Goal: Task Accomplishment & Management: Use online tool/utility

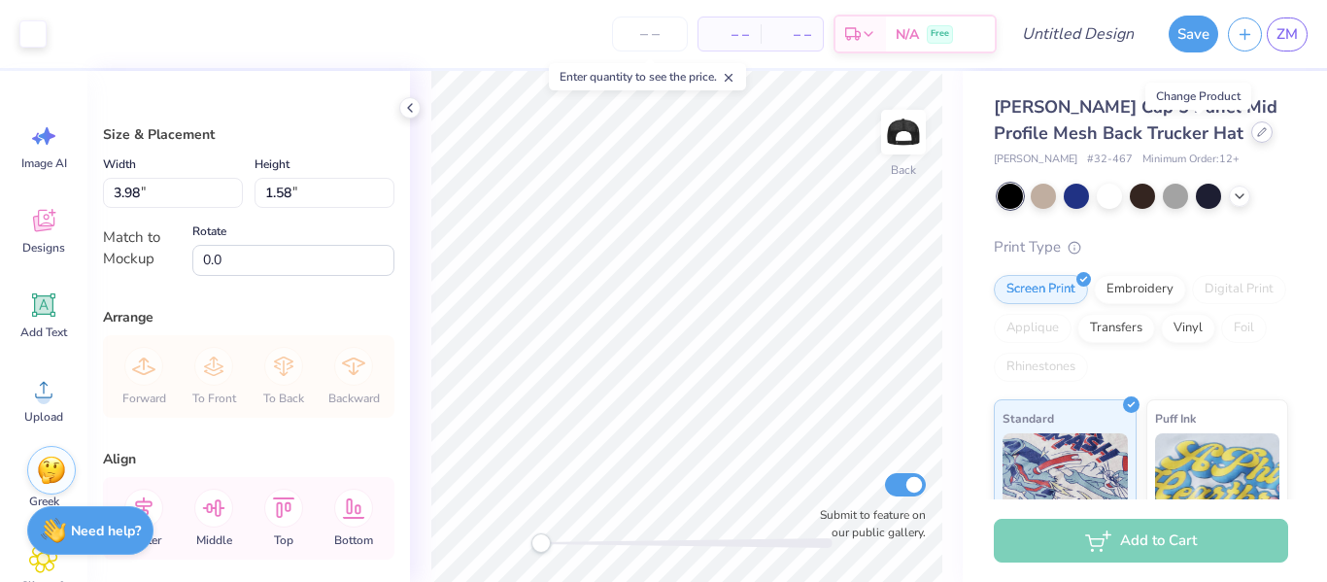
click at [1251, 133] on div at bounding box center [1261, 131] width 21 height 21
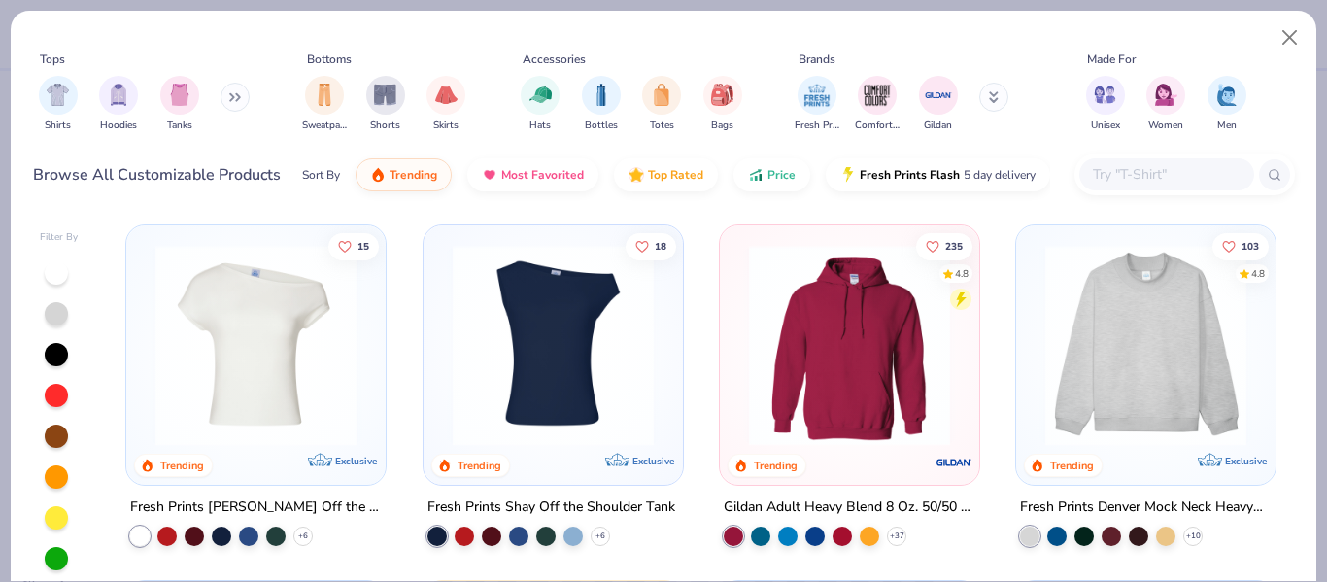
click at [532, 344] on img at bounding box center [553, 345] width 220 height 201
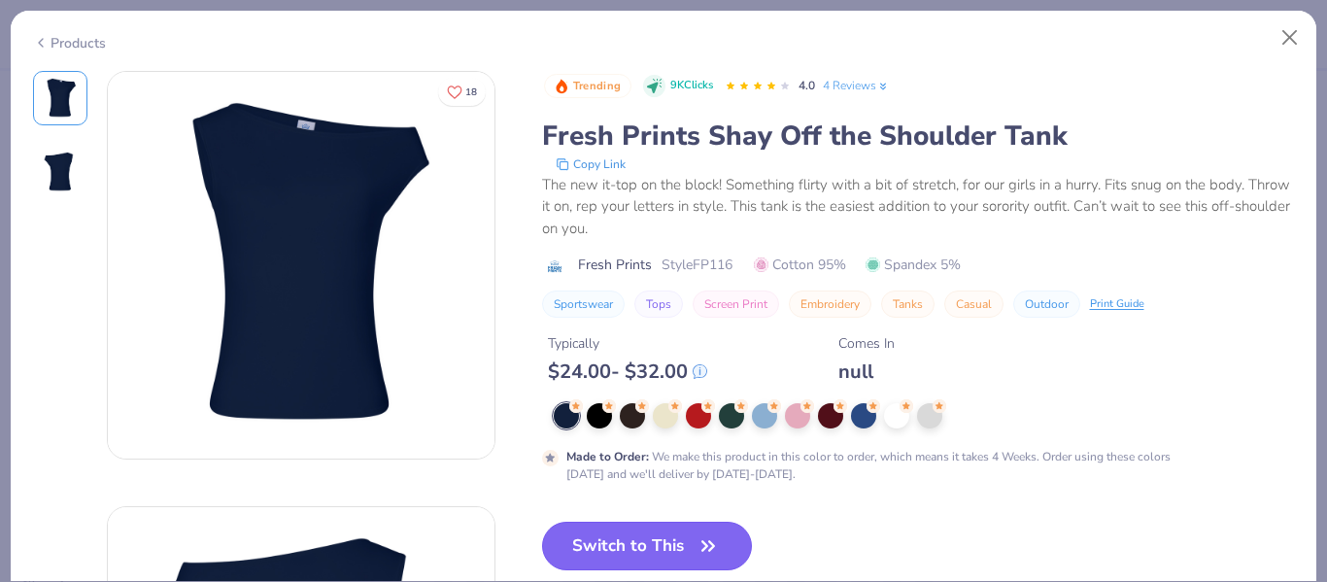
click at [656, 556] on button "Switch to This" at bounding box center [647, 546] width 211 height 49
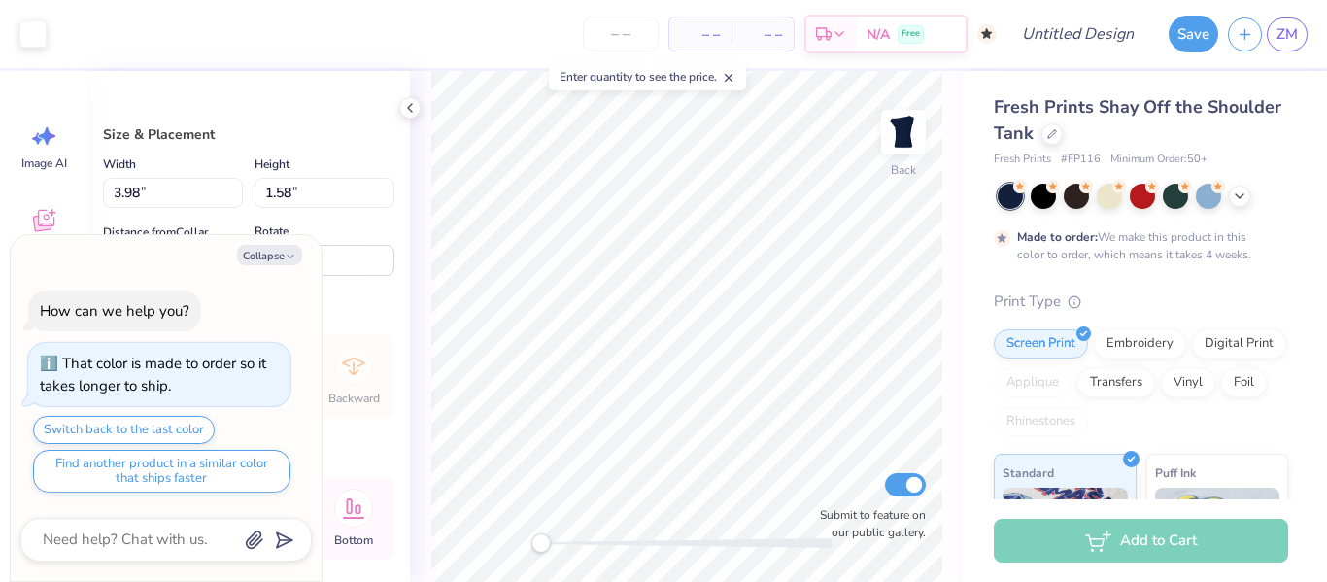
type textarea "x"
type input "8.76"
type input "3.48"
type input "4.93"
type textarea "x"
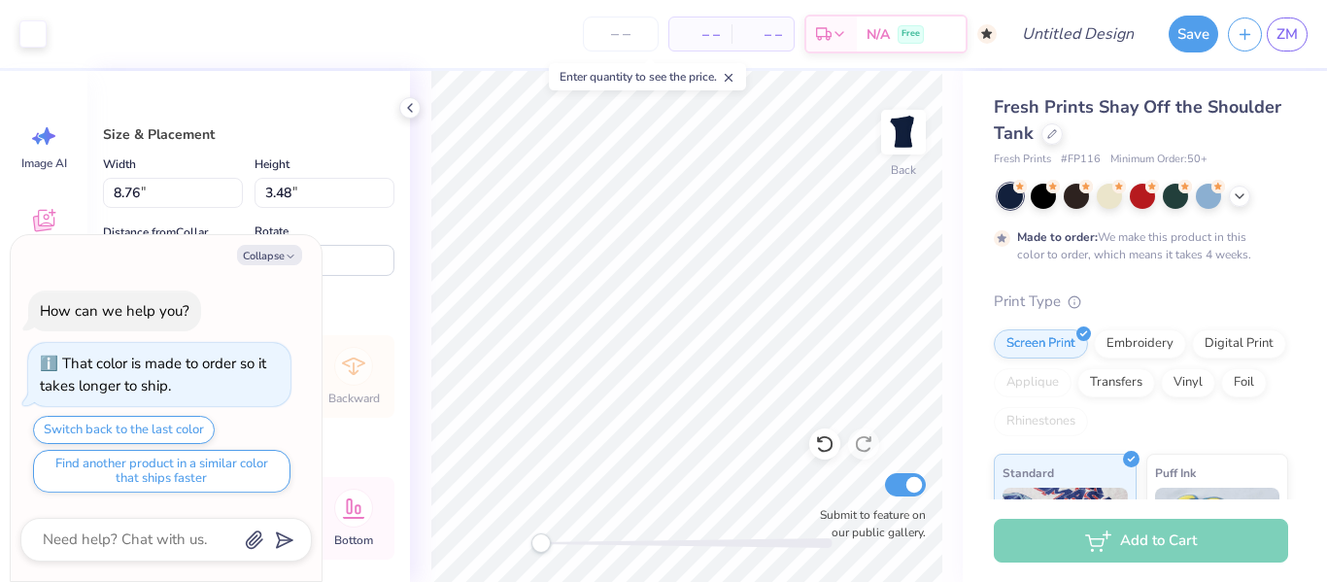
type input "9.53"
type input "3.78"
type input "2.70"
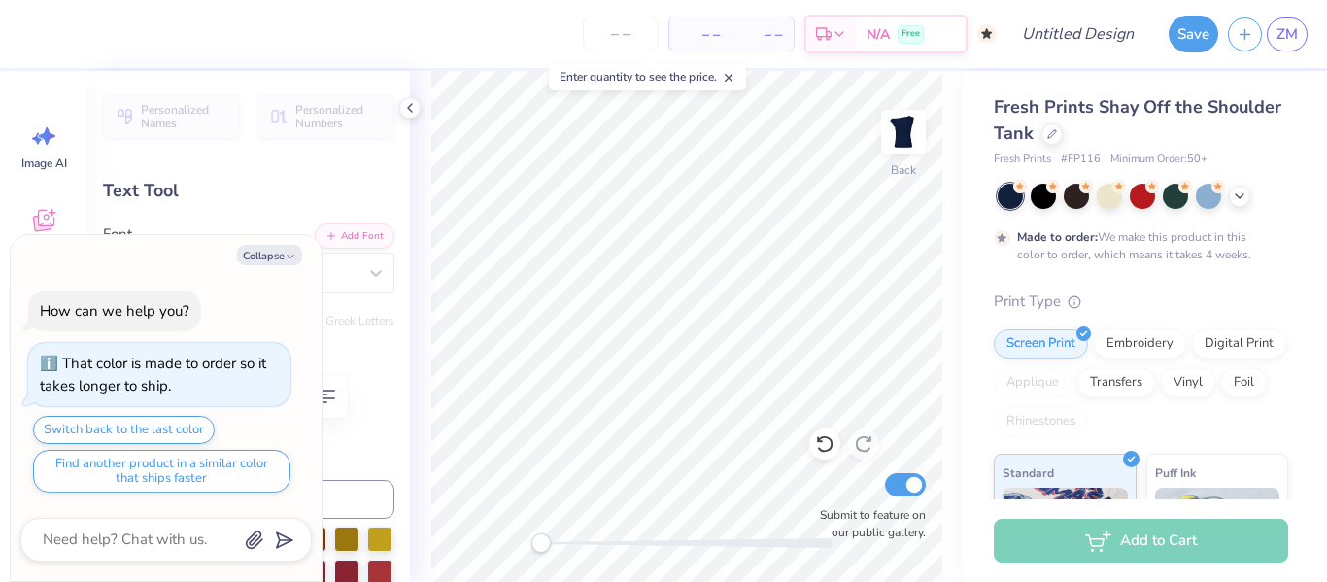
scroll to position [16, 9]
type textarea "x"
type textarea "A"
type textarea "x"
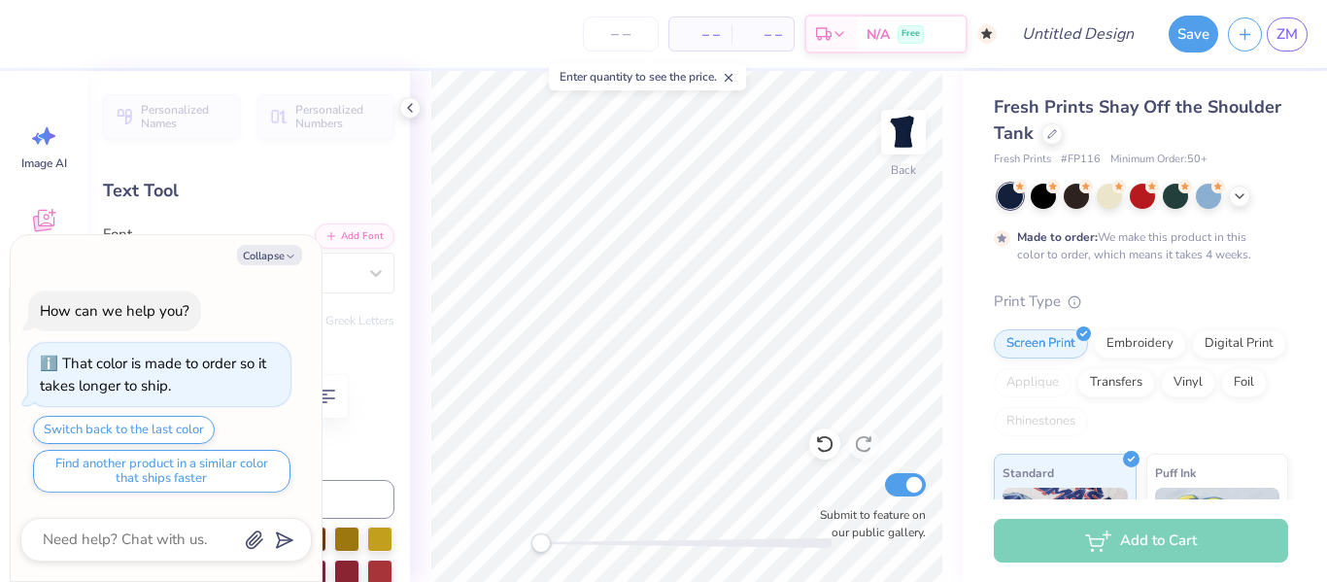
type textarea "Al"
type textarea "x"
type textarea "Alp"
type textarea "x"
type textarea "Alpa"
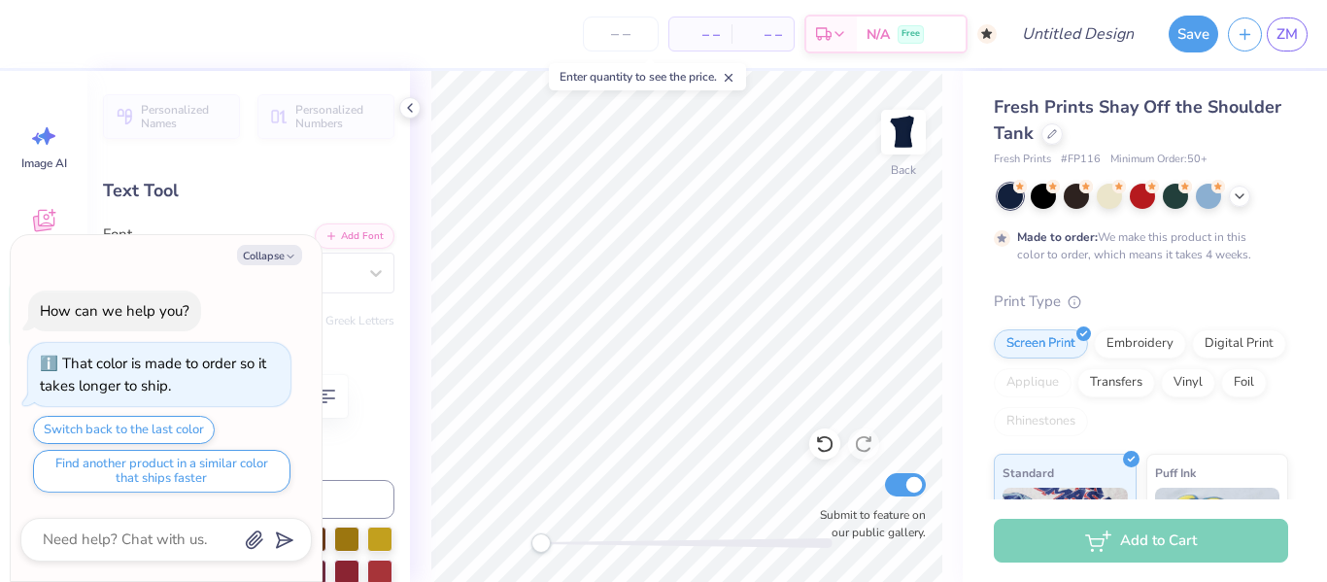
type textarea "x"
type textarea "Alp"
type textarea "x"
type textarea "Alph"
type textarea "x"
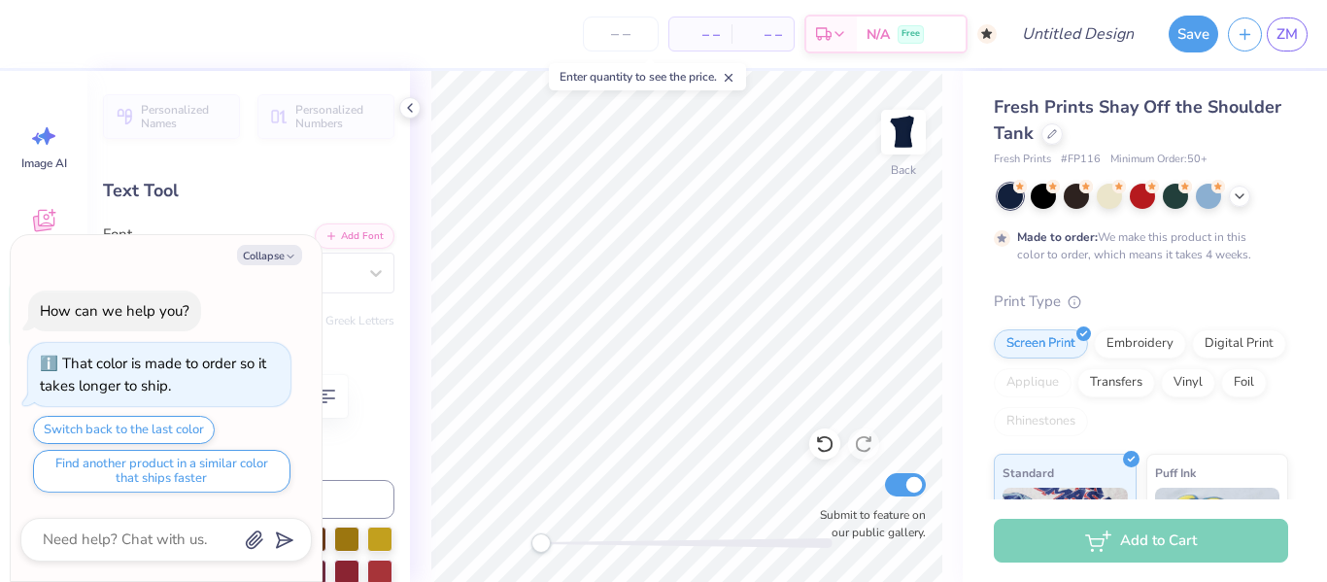
type textarea "Alpha"
type textarea "x"
type textarea "Alpha O"
type textarea "x"
type textarea "Alpha Omi"
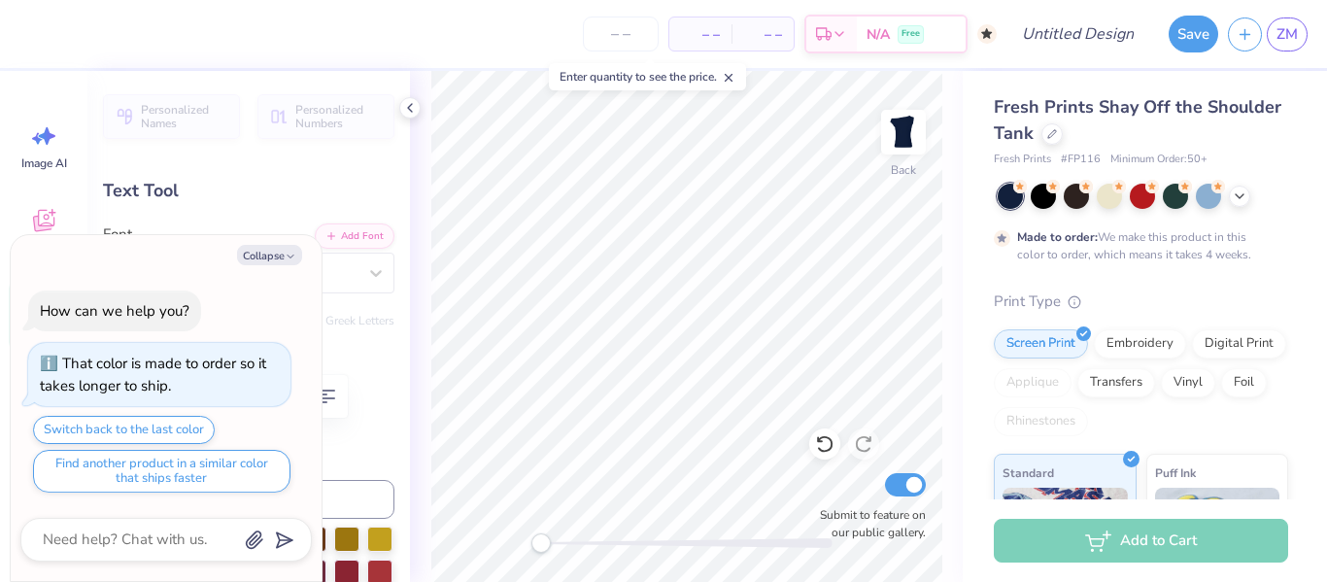
type textarea "x"
type textarea "Alpha Omicro"
type textarea "x"
type textarea "Alpha Omicron"
type textarea "x"
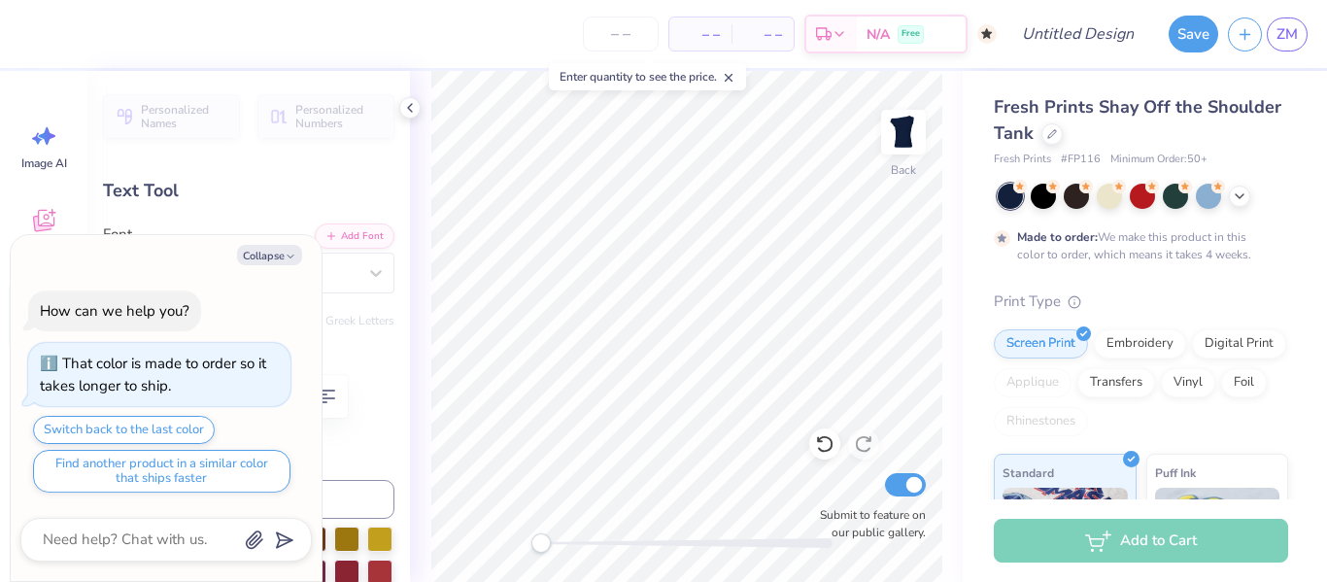
type textarea "Alpha Omicron"
type textarea "x"
type textarea "Alpha Omicron P"
type textarea "x"
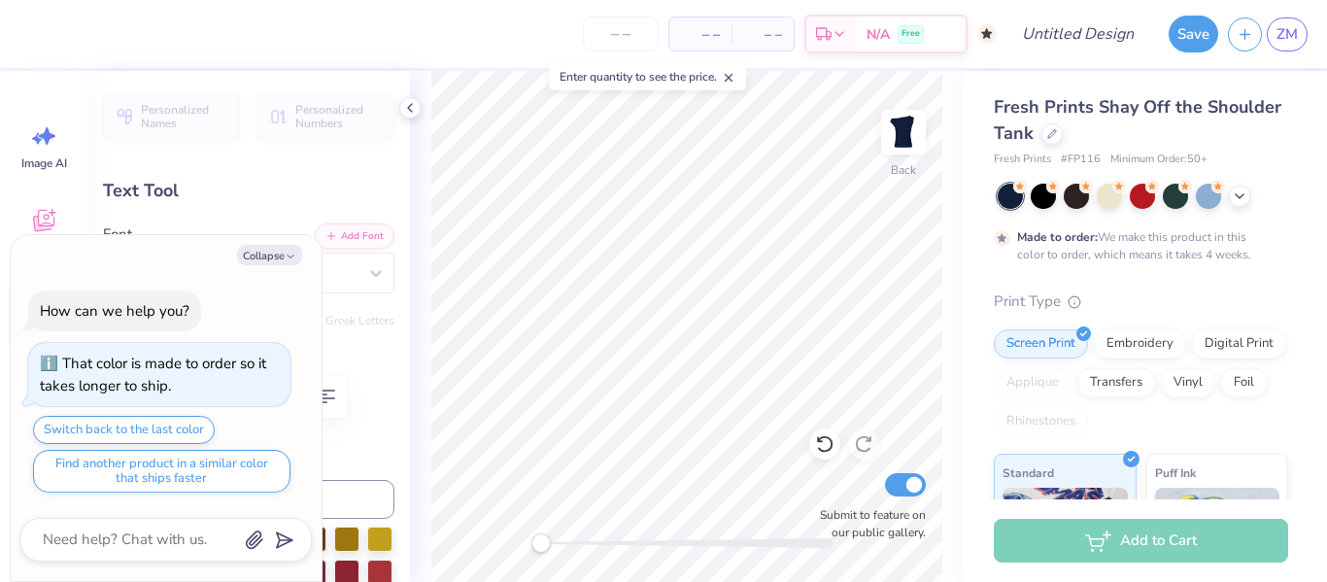
type textarea "Alpha Omicron Pi"
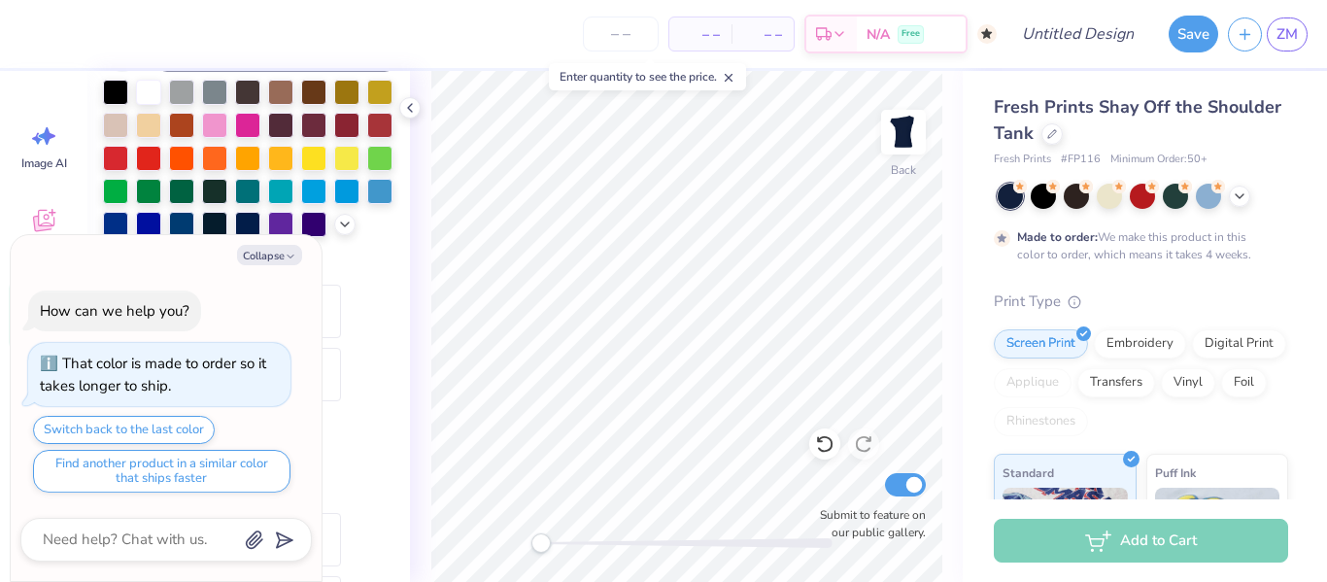
type textarea "x"
click at [1117, 42] on input "Design Title" at bounding box center [1101, 34] width 95 height 39
type input "h"
type textarea "x"
type input "ho"
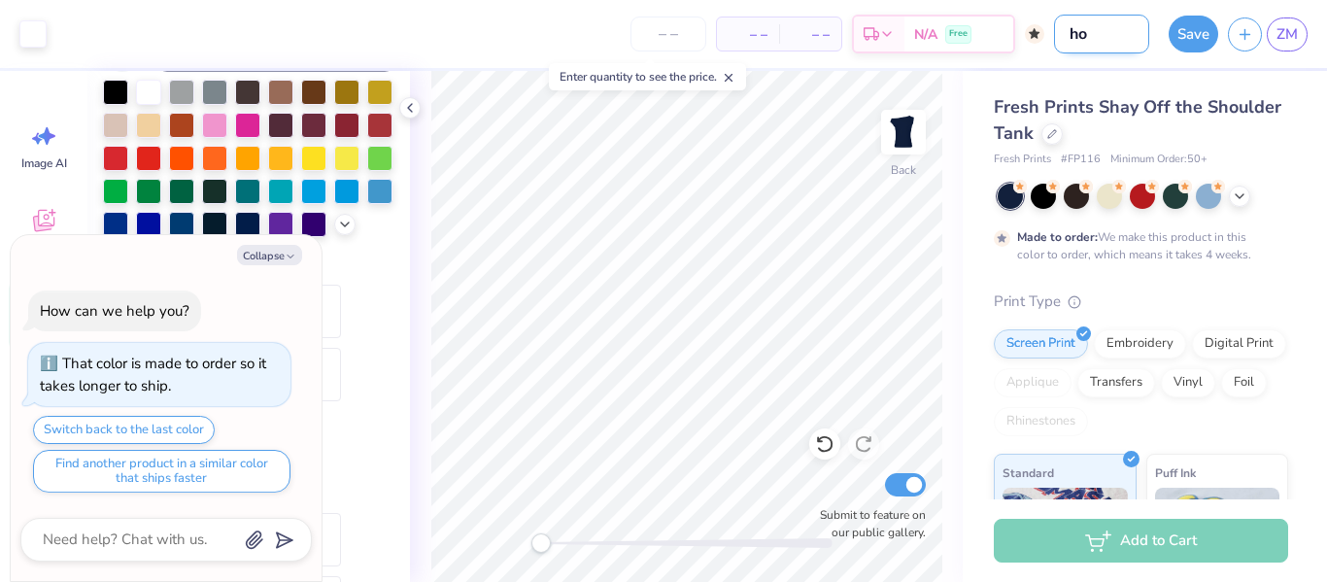
type textarea "x"
type input "hom"
type textarea "x"
type input "home"
type textarea "x"
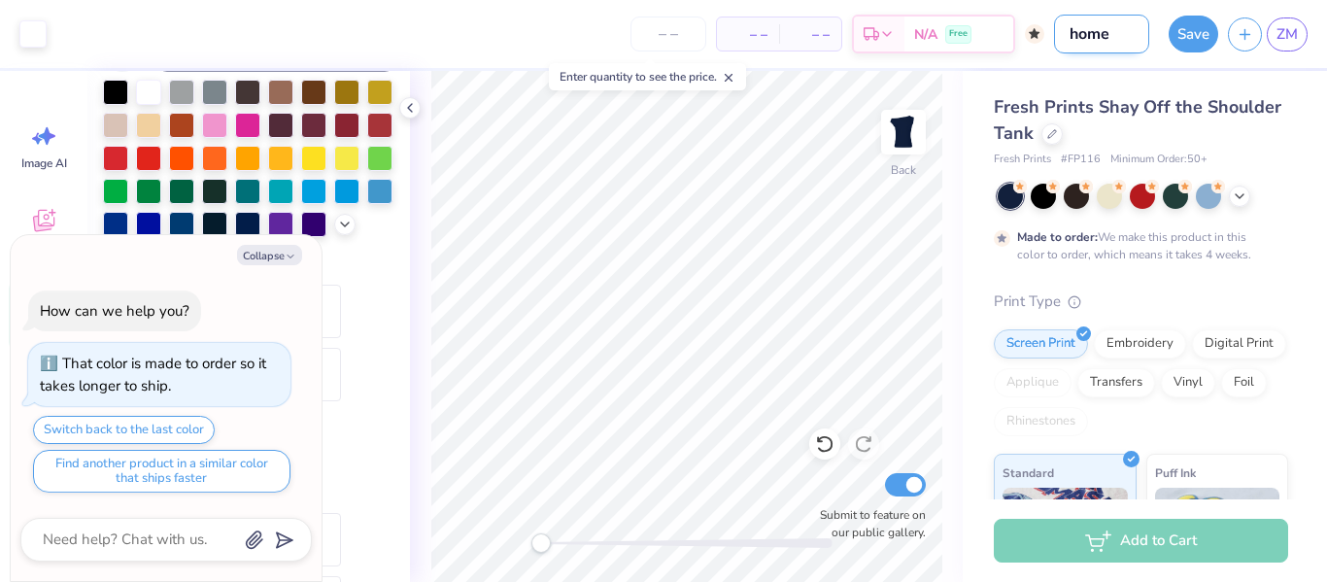
type input "homec"
type textarea "x"
type input "homeco"
type textarea "x"
type input "homecom"
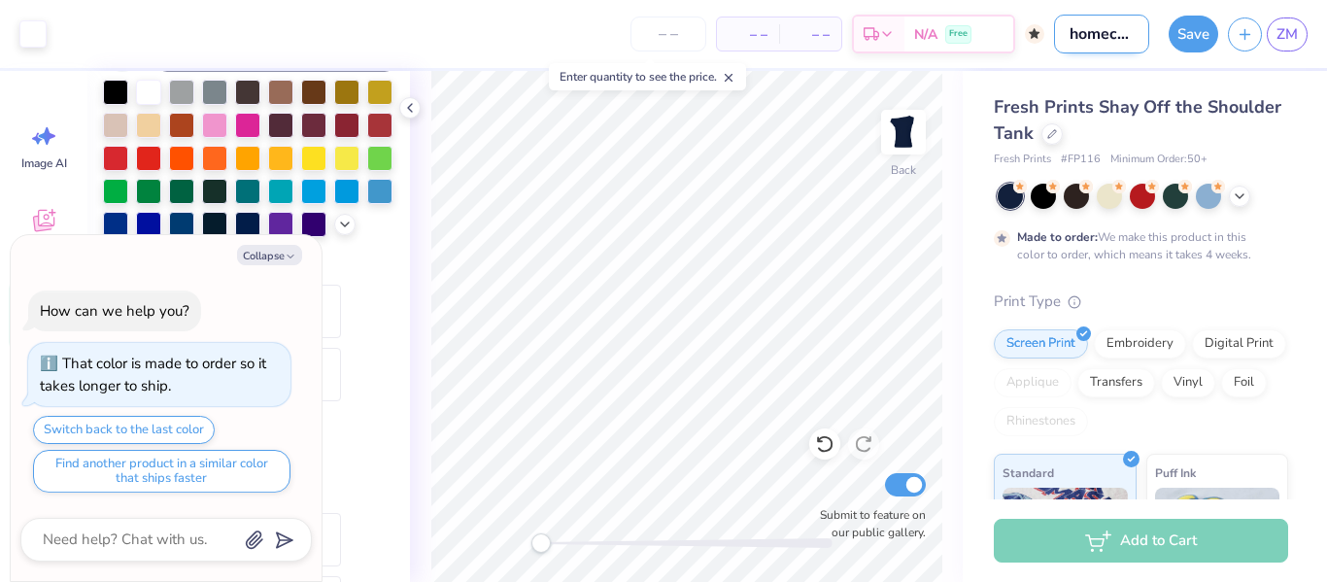
type textarea "x"
type input "homecomi"
type textarea "x"
type input "homecomin"
type textarea "x"
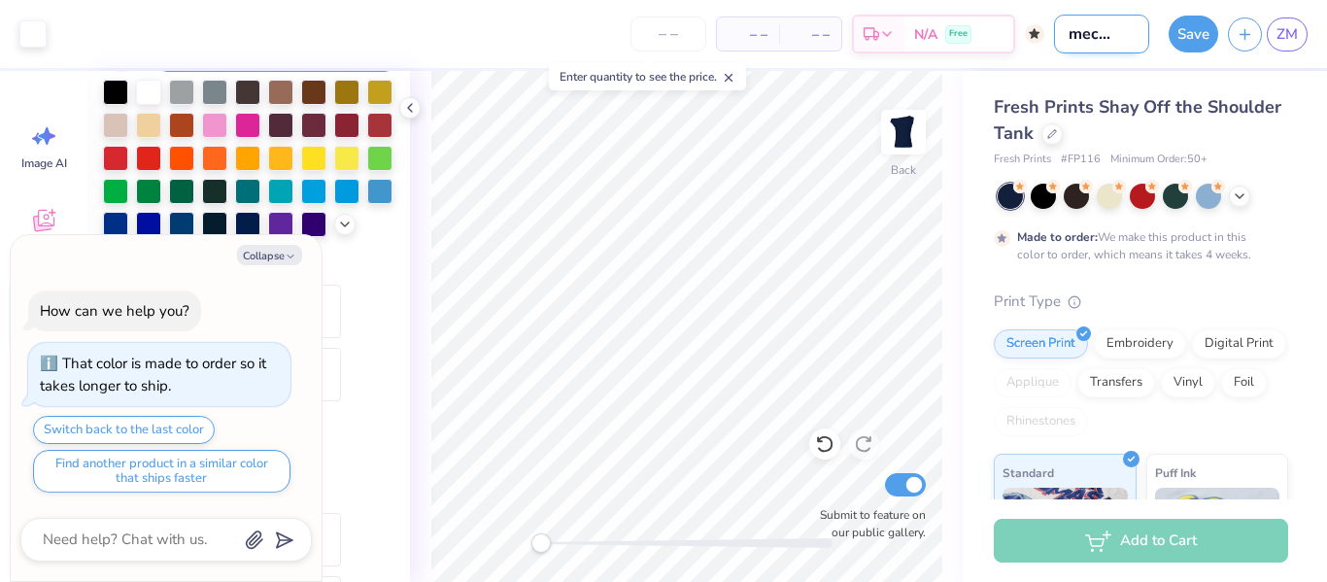
type input "homecoming"
type textarea "x"
type input "homecoming"
click at [1173, 32] on button "Save" at bounding box center [1193, 31] width 50 height 37
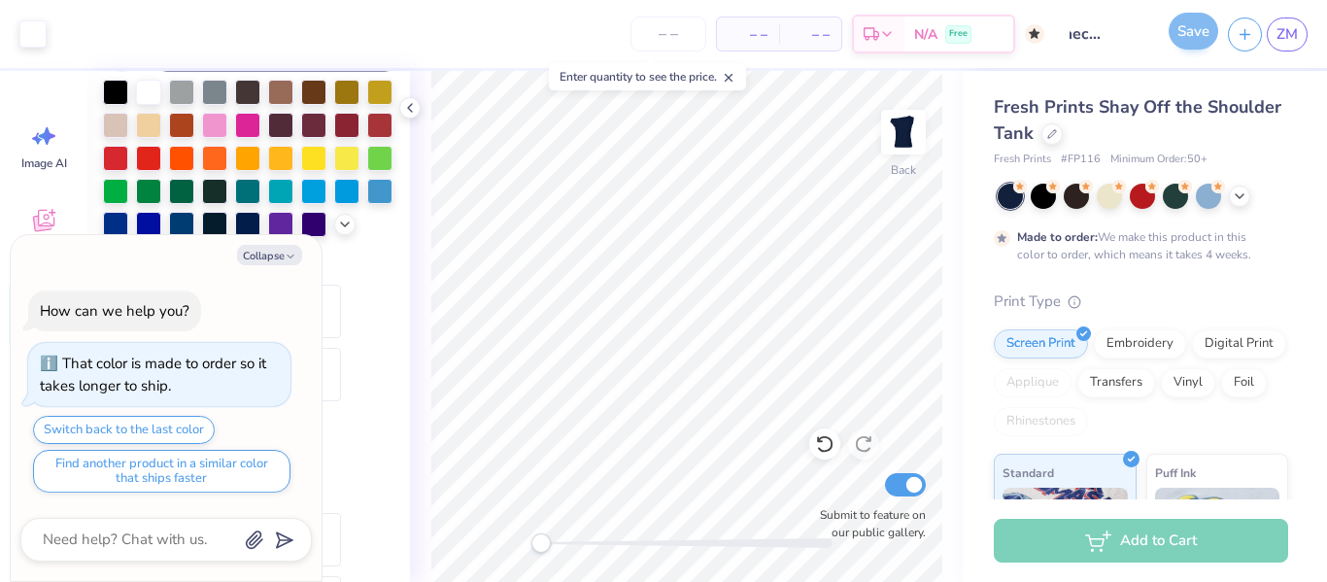
scroll to position [0, 0]
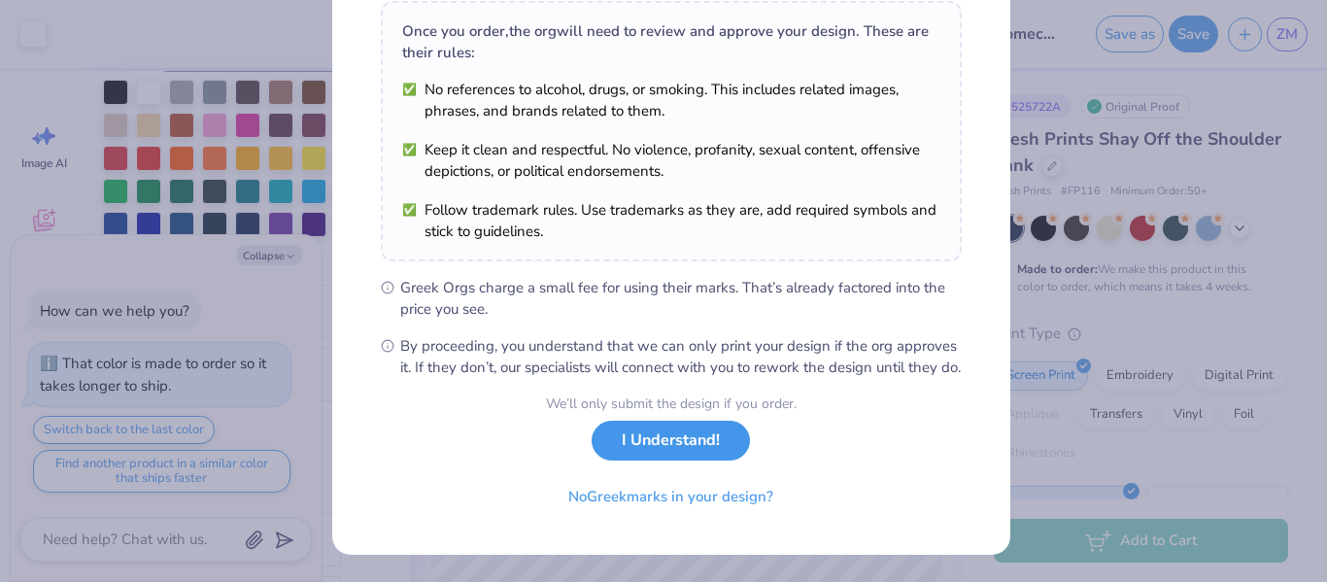
click at [642, 456] on button "I Understand!" at bounding box center [670, 441] width 158 height 40
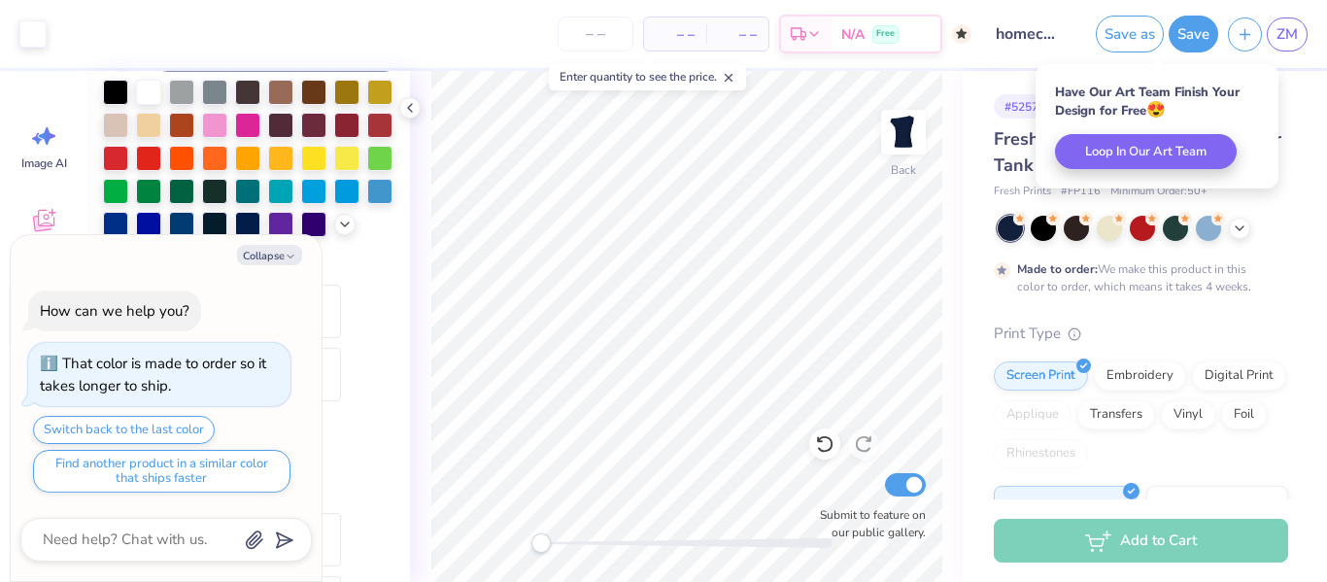
type textarea "x"
